Goal: Register for event/course

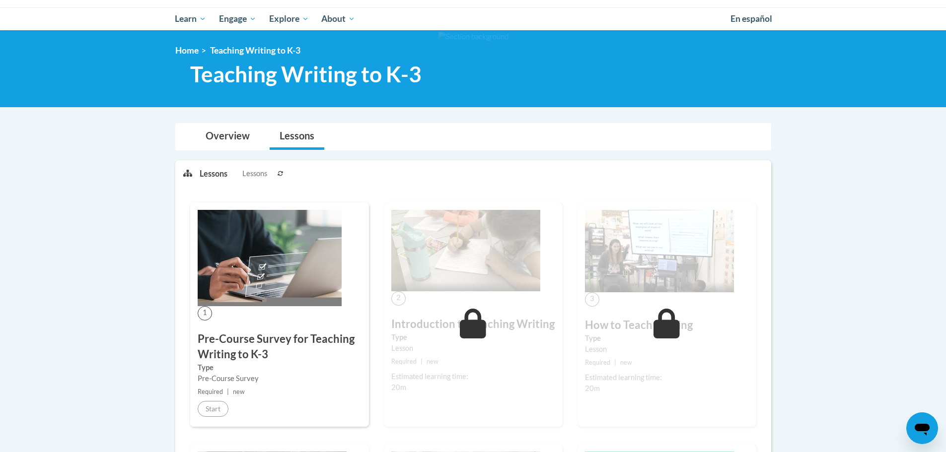
scroll to position [149, 0]
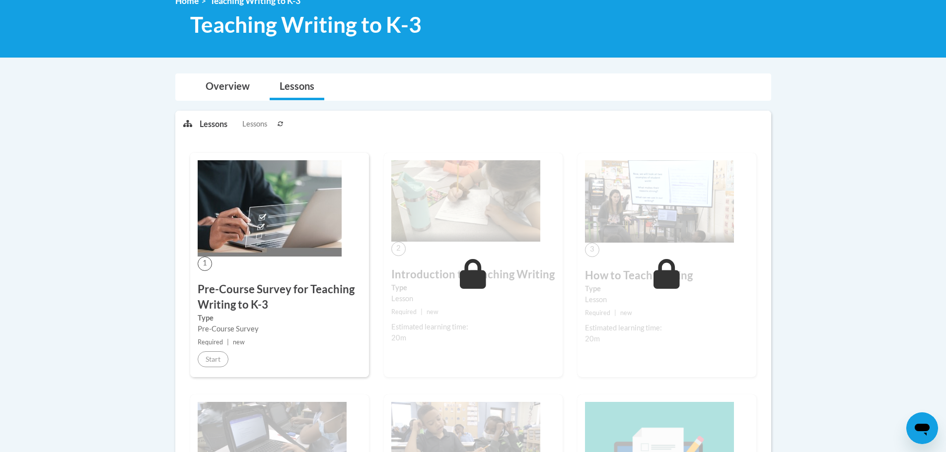
click at [249, 236] on img at bounding box center [270, 208] width 144 height 96
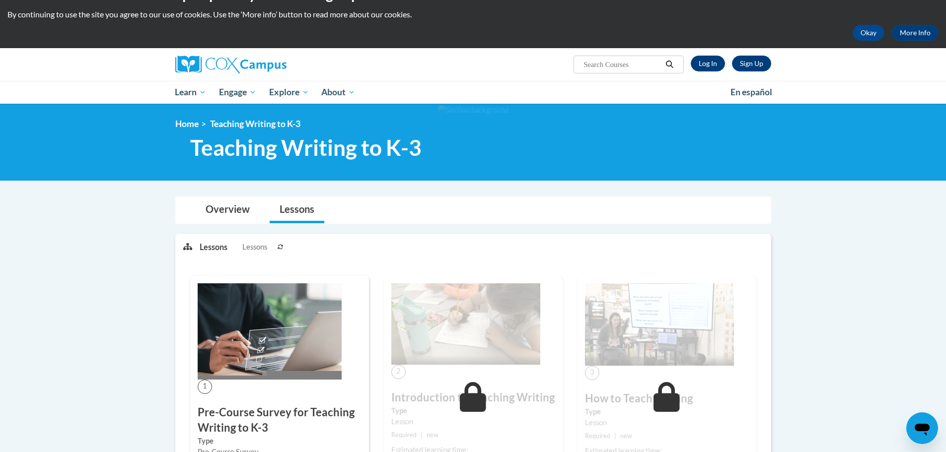
scroll to position [0, 0]
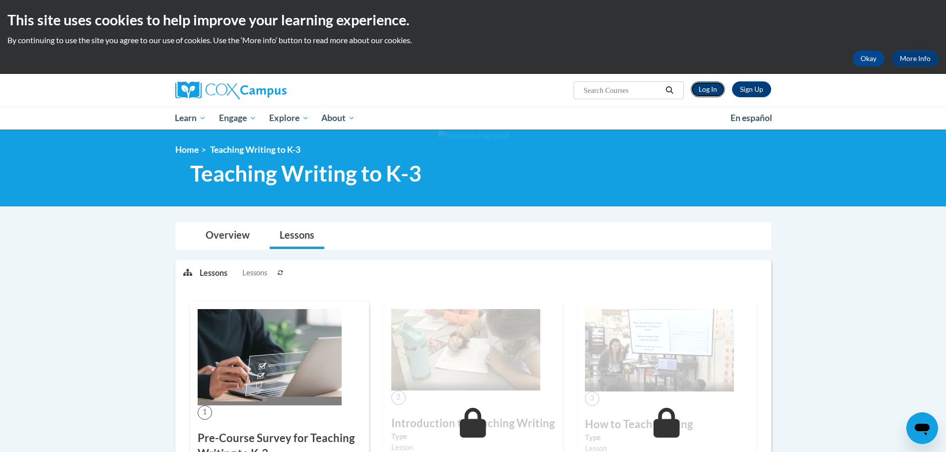
click at [712, 88] on link "Log In" at bounding box center [708, 89] width 34 height 16
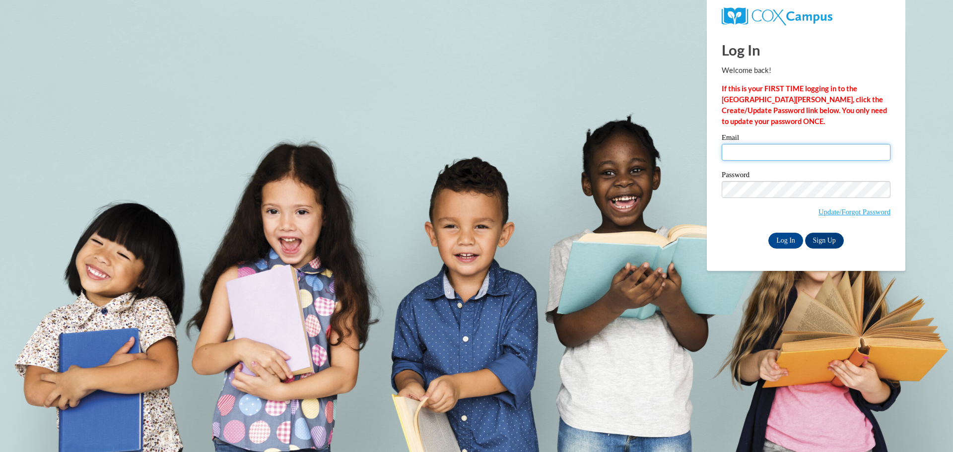
click at [733, 148] on input "Email" at bounding box center [806, 152] width 169 height 17
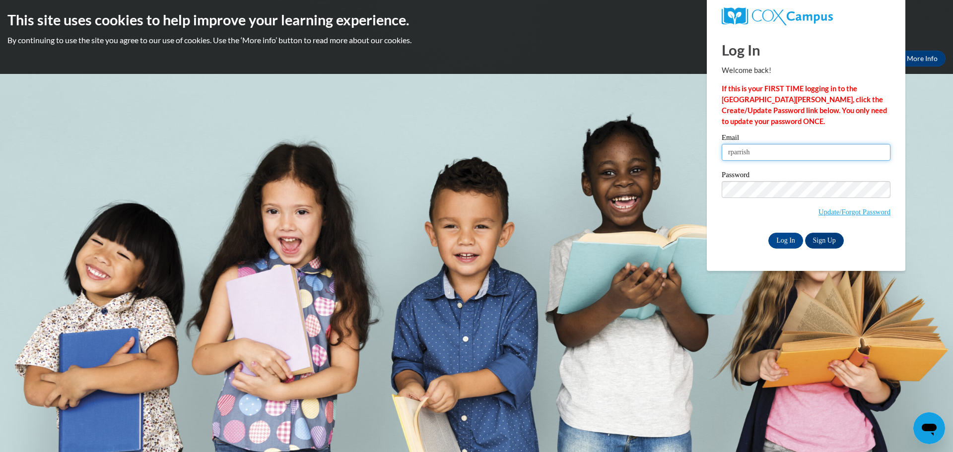
type input "rparrish@altoona.k12.wi.us"
click at [783, 239] on input "Log In" at bounding box center [785, 241] width 35 height 16
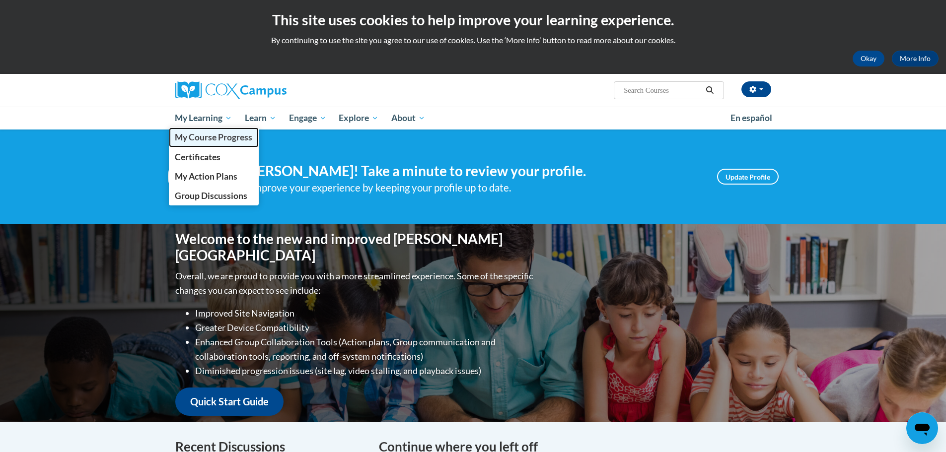
click at [205, 145] on link "My Course Progress" at bounding box center [214, 137] width 90 height 19
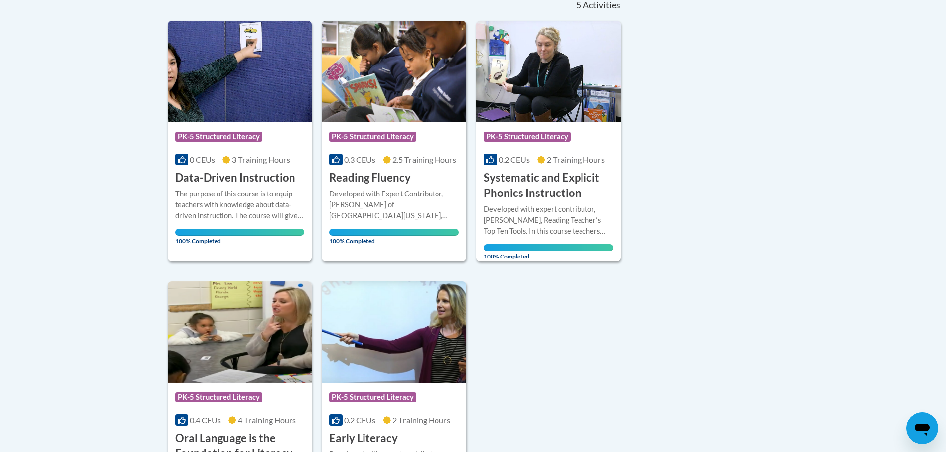
scroll to position [50, 0]
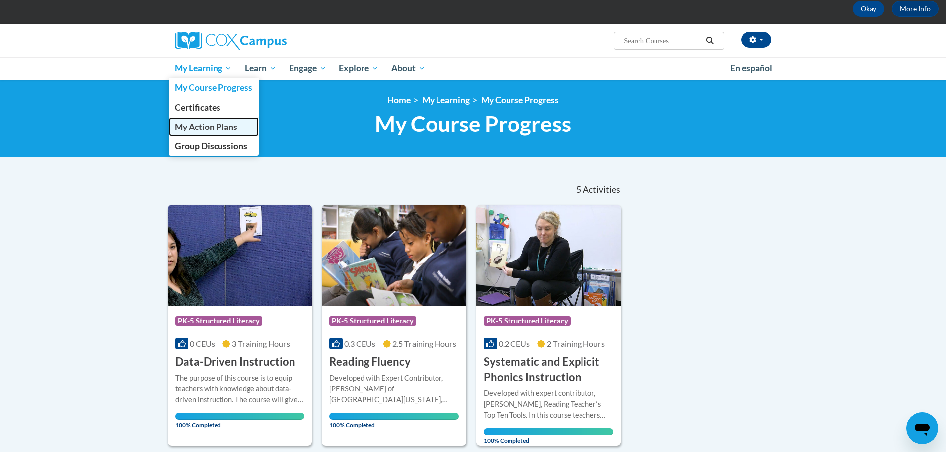
click at [225, 126] on span "My Action Plans" at bounding box center [206, 127] width 63 height 10
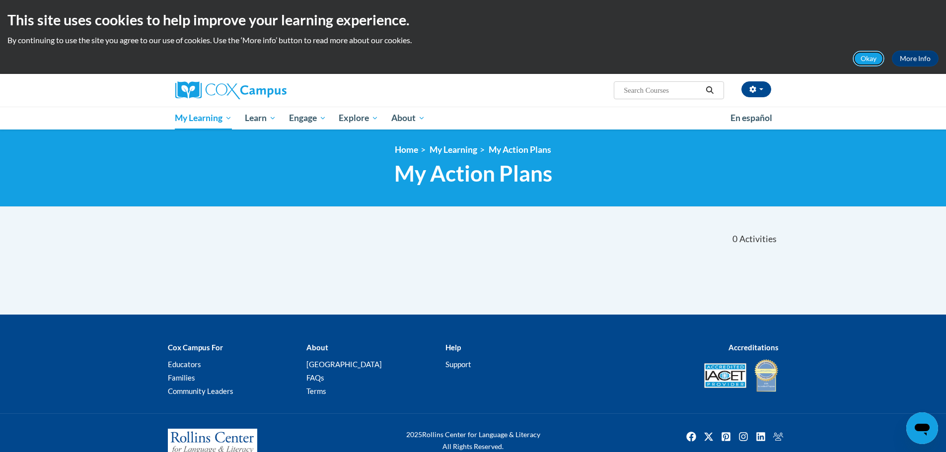
click at [871, 61] on button "Okay" at bounding box center [868, 59] width 32 height 16
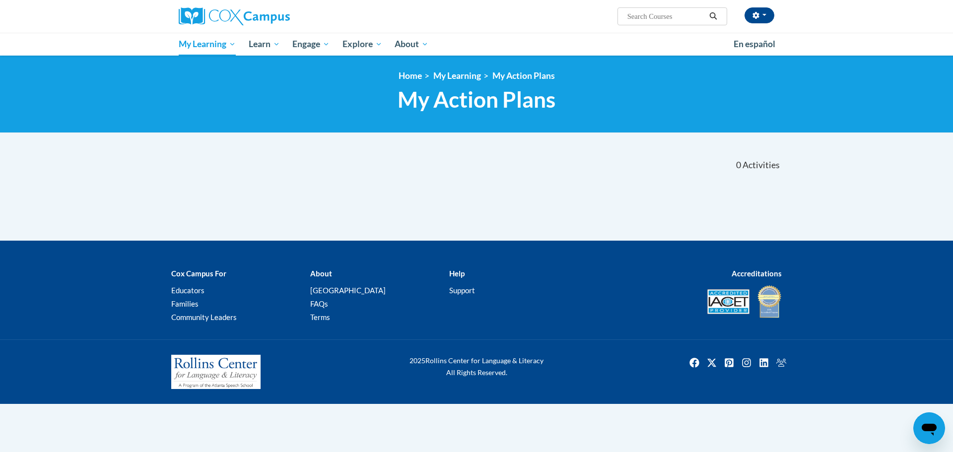
click at [674, 22] on span "Search Search..." at bounding box center [673, 16] width 110 height 18
click at [667, 18] on input "Search..." at bounding box center [665, 16] width 79 height 12
type input "teaching writing"
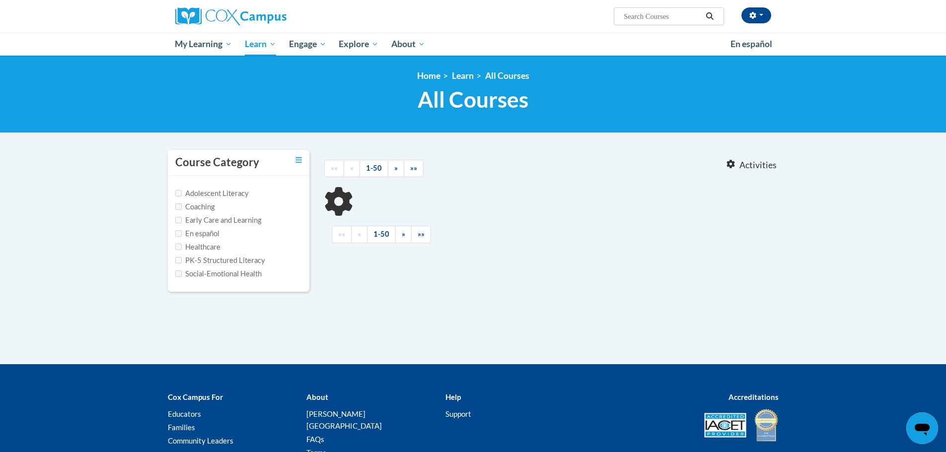
type input "teaching writing"
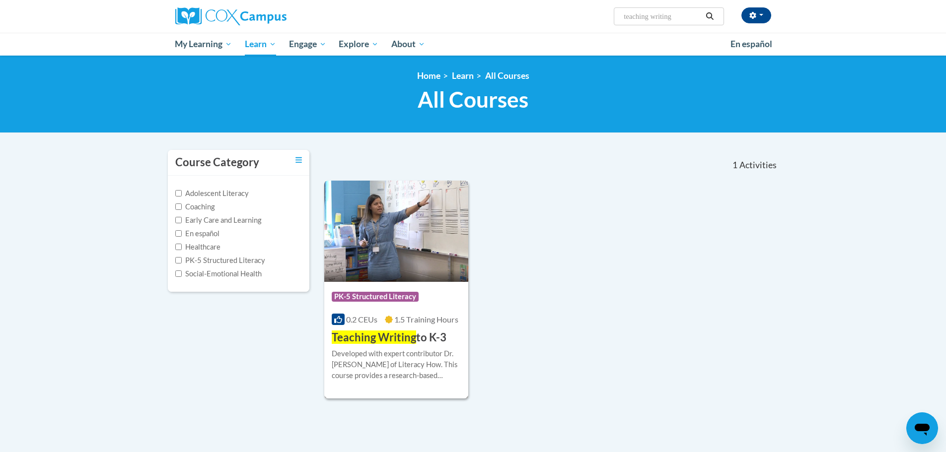
click at [367, 334] on span "Teaching Writing" at bounding box center [374, 337] width 84 height 13
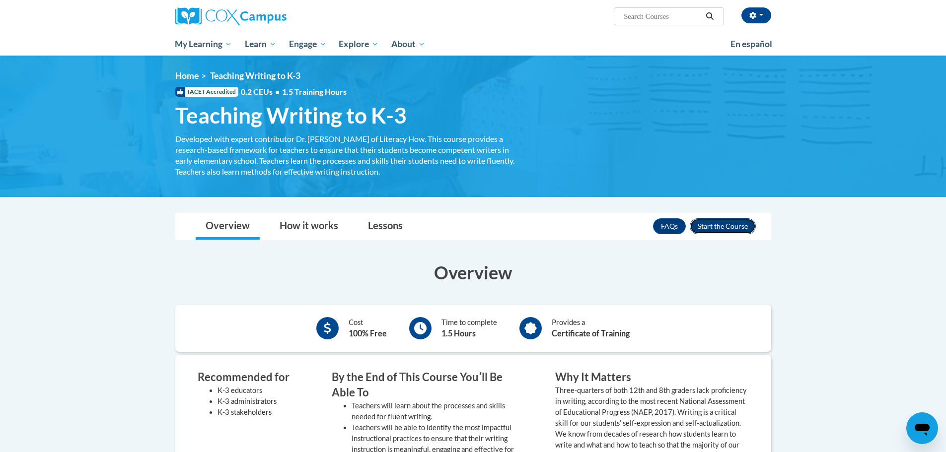
click at [734, 223] on button "Enroll" at bounding box center [723, 226] width 66 height 16
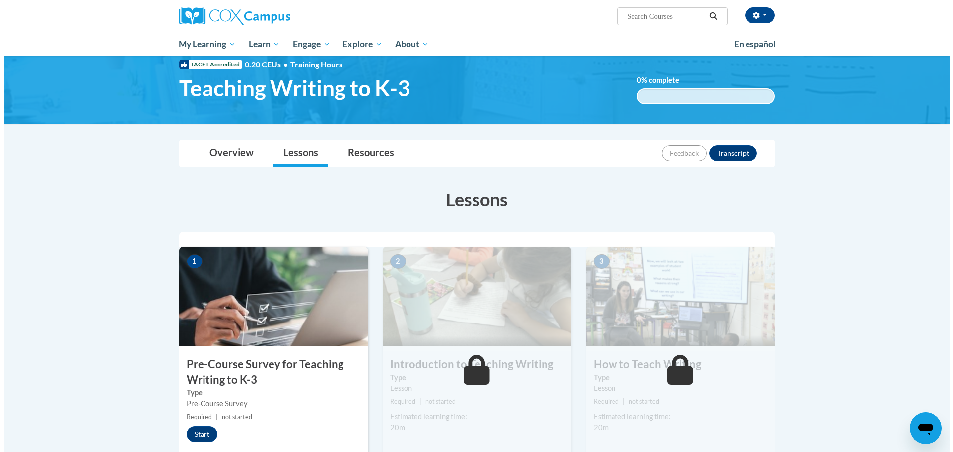
scroll to position [50, 0]
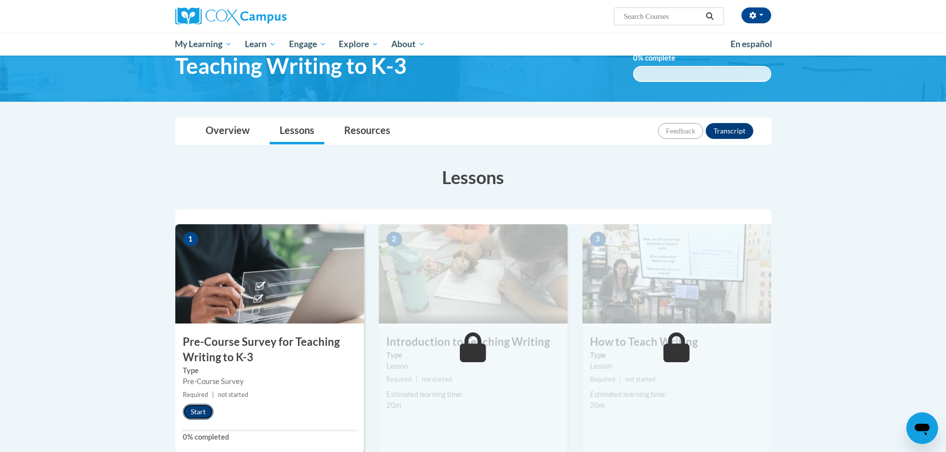
click at [202, 412] on button "Start" at bounding box center [198, 412] width 31 height 16
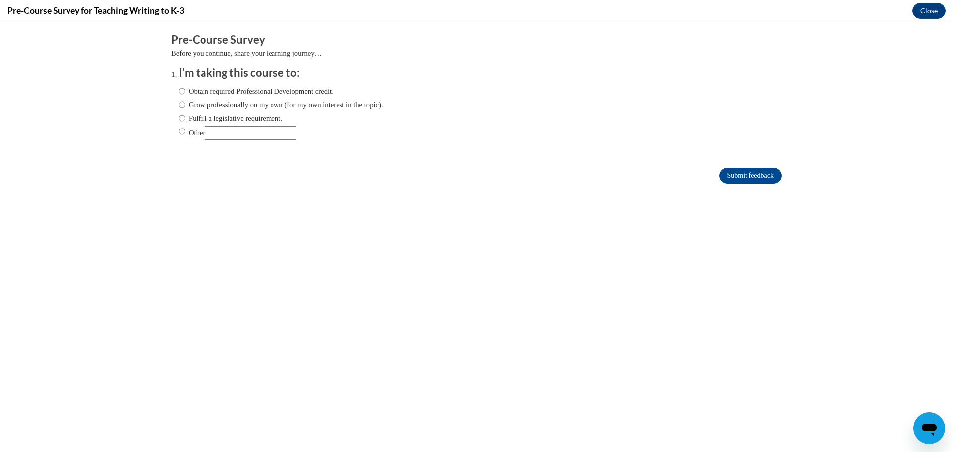
scroll to position [0, 0]
click at [171, 117] on ol "I'm taking this course to: Obtain required Professional Development credit. Gro…" at bounding box center [476, 111] width 611 height 90
click at [179, 117] on input "Fulfill a legislative requirement." at bounding box center [182, 118] width 6 height 11
radio input "true"
click at [719, 174] on input "Submit feedback" at bounding box center [750, 176] width 63 height 16
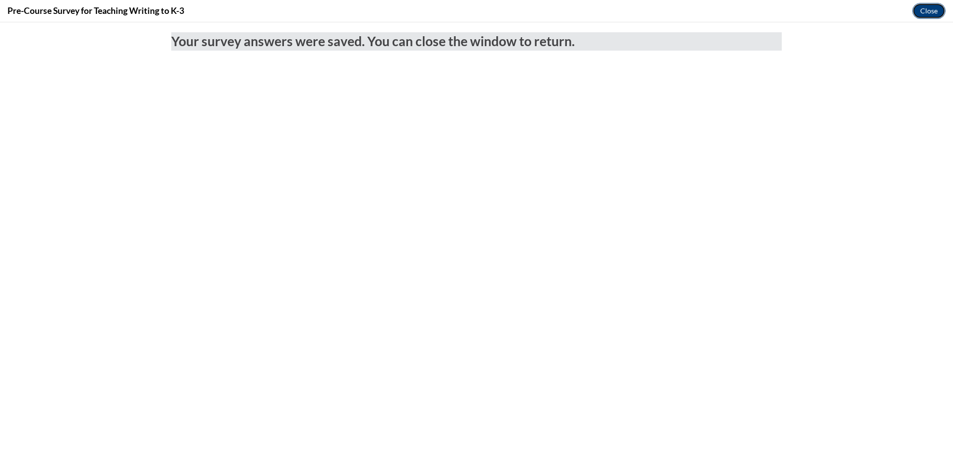
click at [936, 11] on button "Close" at bounding box center [928, 11] width 33 height 16
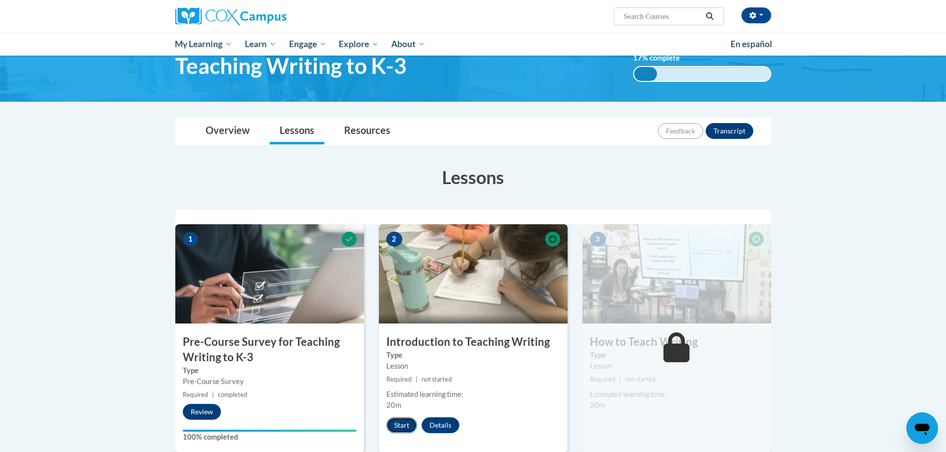
click at [398, 424] on button "Start" at bounding box center [401, 426] width 31 height 16
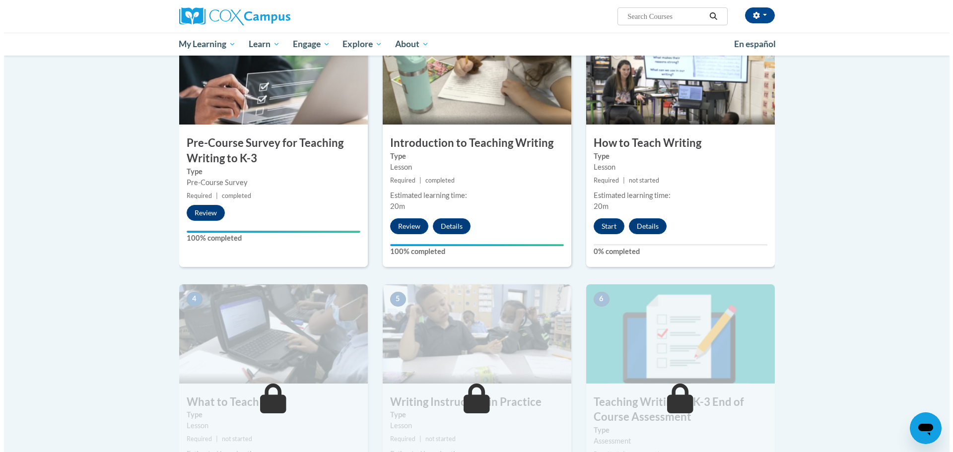
scroll to position [248, 0]
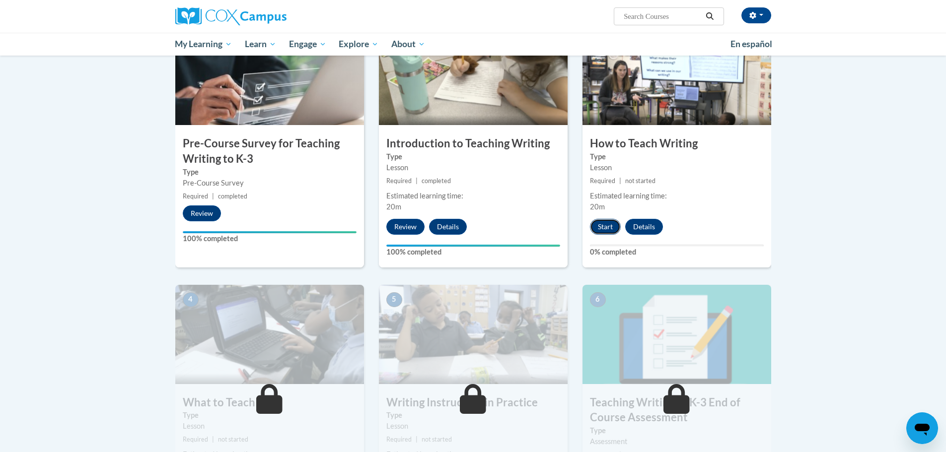
click at [609, 229] on button "Start" at bounding box center [605, 227] width 31 height 16
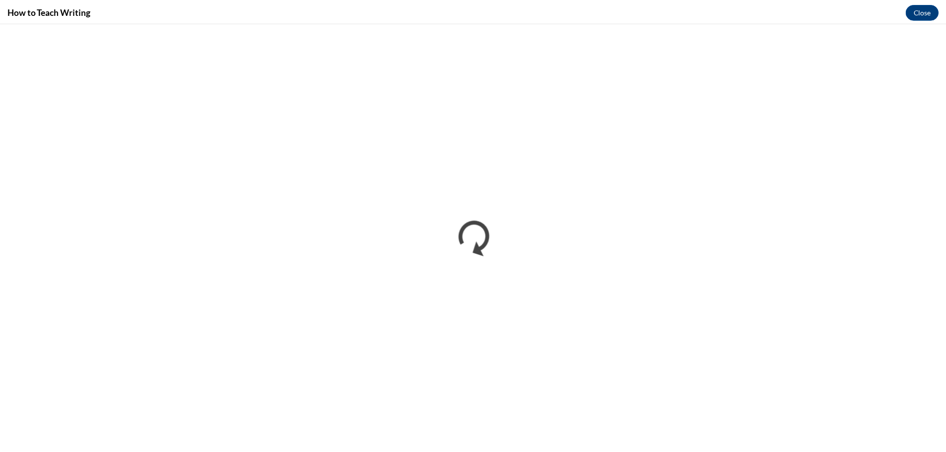
scroll to position [0, 0]
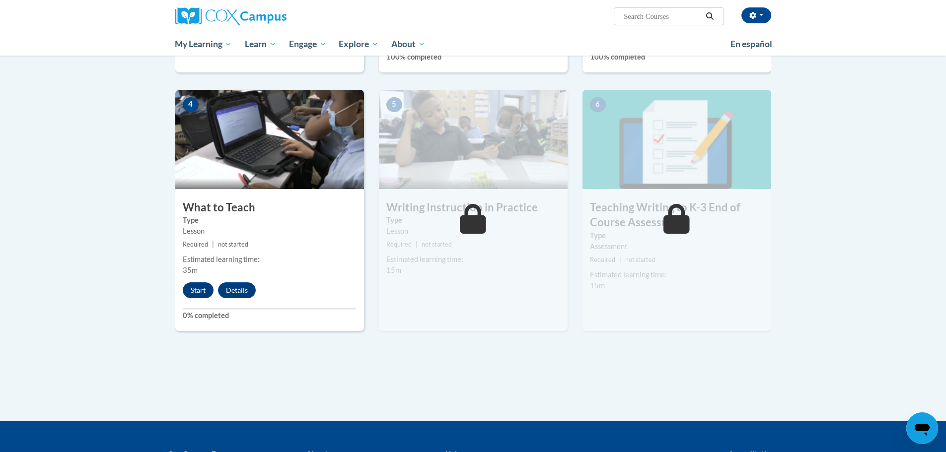
scroll to position [447, 0]
